Goal: Transaction & Acquisition: Book appointment/travel/reservation

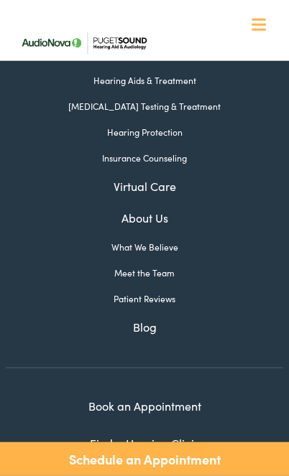
scroll to position [6373, 0]
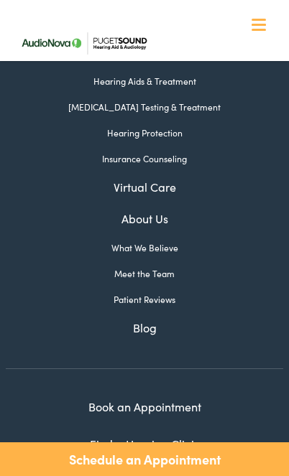
click at [167, 399] on link "Book an Appointment" at bounding box center [144, 407] width 113 height 16
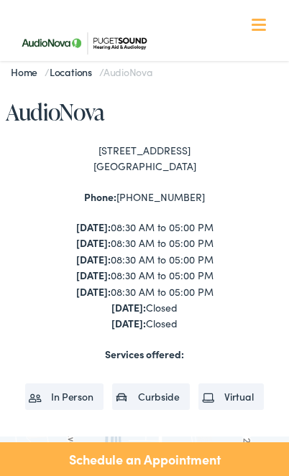
scroll to position [0, 0]
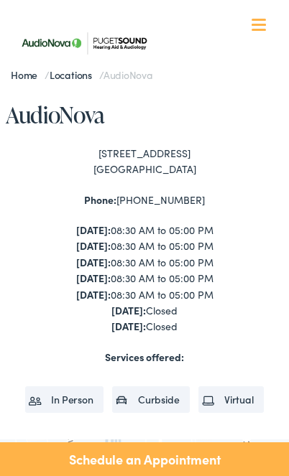
click at [164, 197] on div "Phone: [PHONE_NUMBER]" at bounding box center [144, 200] width 277 height 16
click at [140, 199] on div "Phone: [PHONE_NUMBER]" at bounding box center [144, 200] width 277 height 16
copy div "[PHONE_NUMBER]"
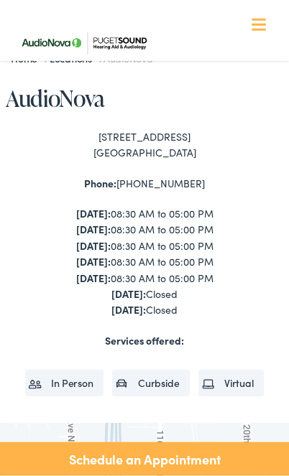
scroll to position [18, 0]
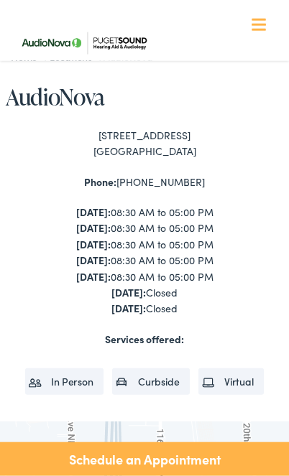
click at [63, 378] on li "In Person" at bounding box center [64, 381] width 78 height 26
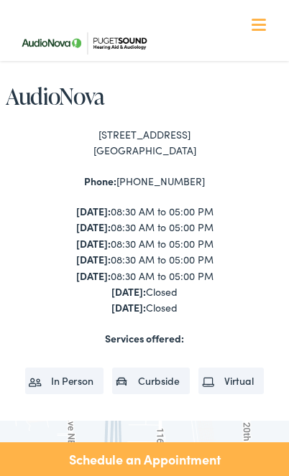
click at [58, 377] on li "In Person" at bounding box center [64, 381] width 78 height 26
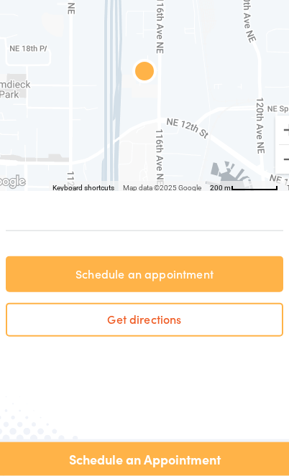
scroll to position [450, 0]
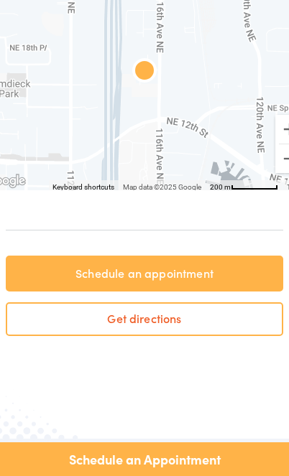
click at [70, 272] on link "Schedule an appointment" at bounding box center [144, 274] width 277 height 36
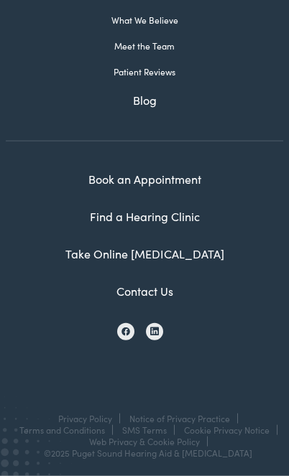
scroll to position [1205, 0]
